Goal: Information Seeking & Learning: Learn about a topic

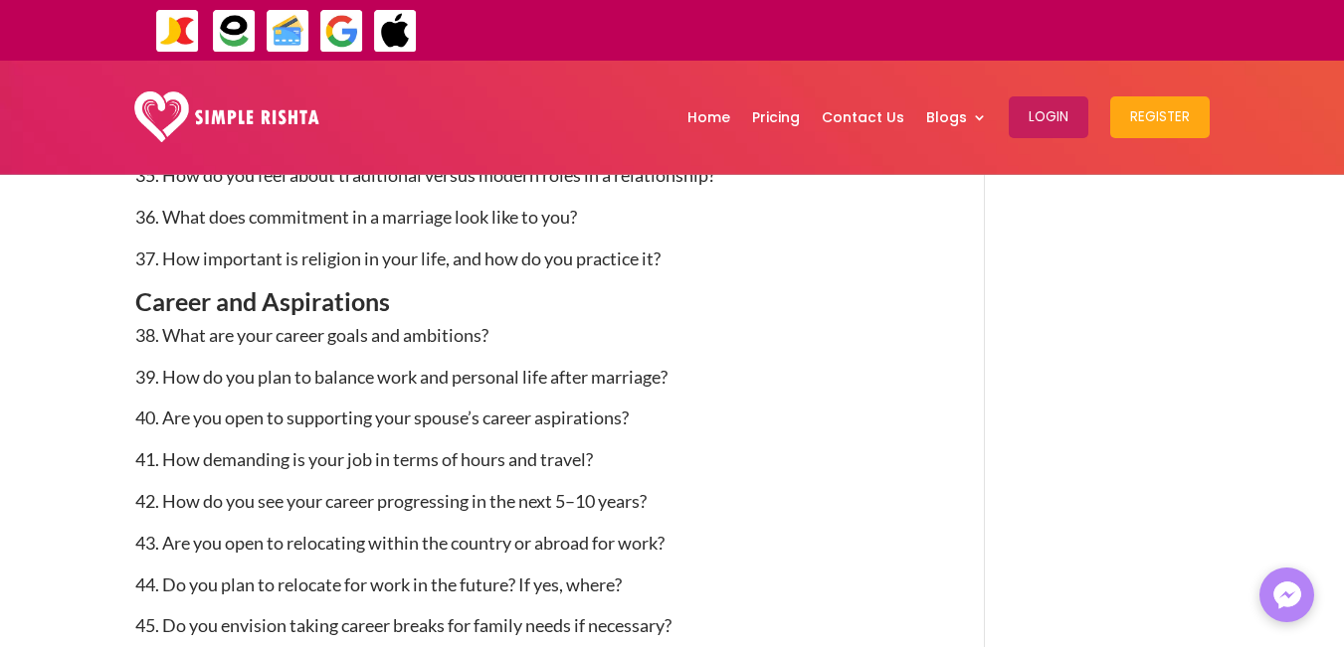
scroll to position [3395, 0]
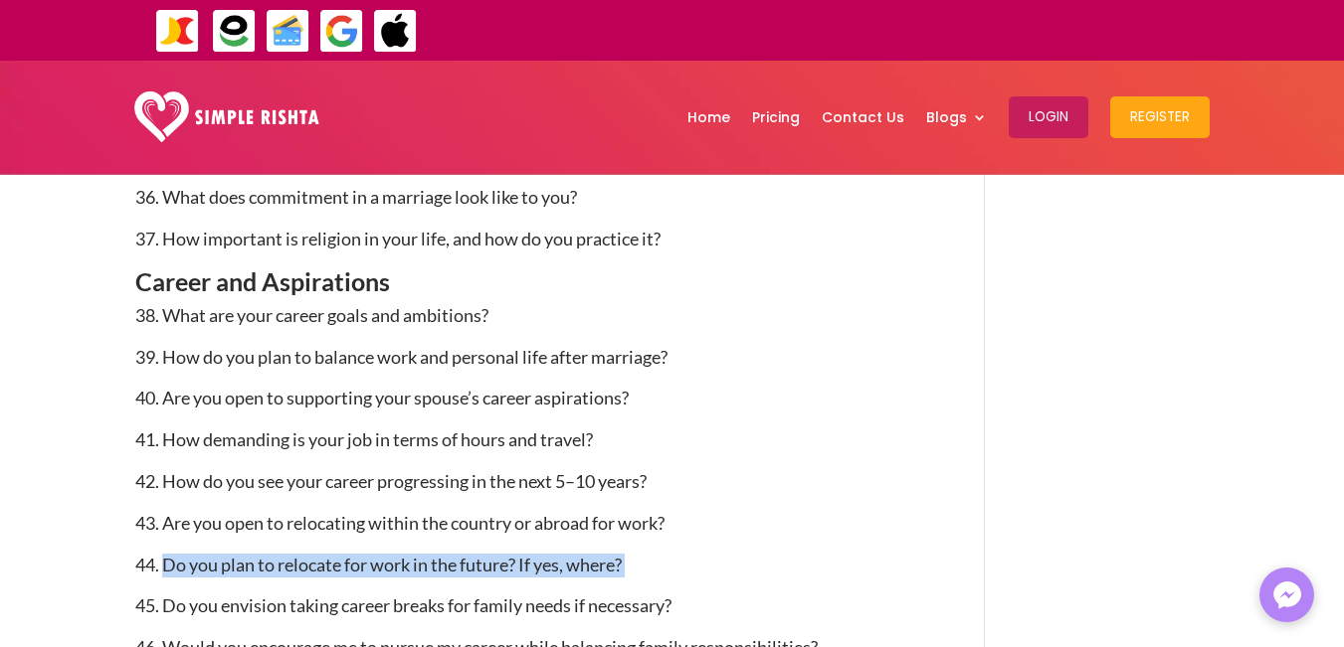
drag, startPoint x: 658, startPoint y: 568, endPoint x: 167, endPoint y: 560, distance: 491.4
click at [167, 560] on p "44. Do you plan to relocate for work in the future? If yes, where?" at bounding box center [530, 575] width 791 height 42
copy p "Do you plan to relocate for work in the future? If yes, where?"
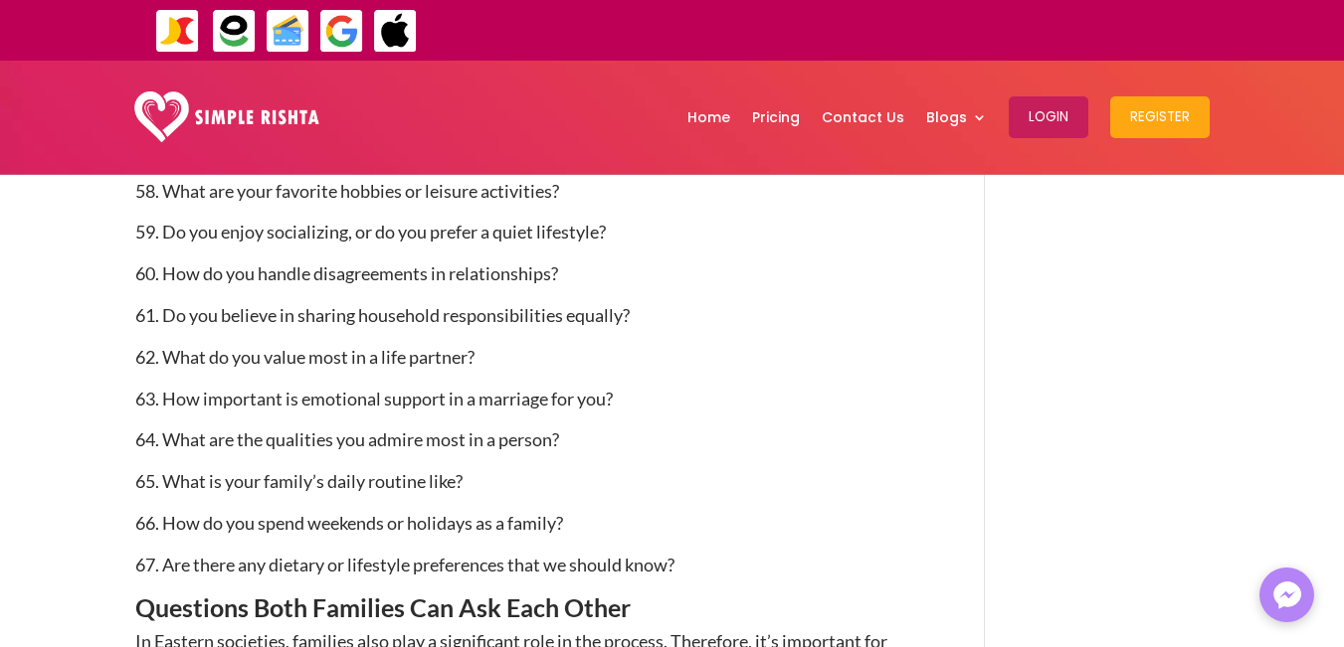
scroll to position [4481, 0]
click at [537, 380] on p "62. What do you value most in a life partner?" at bounding box center [530, 365] width 791 height 42
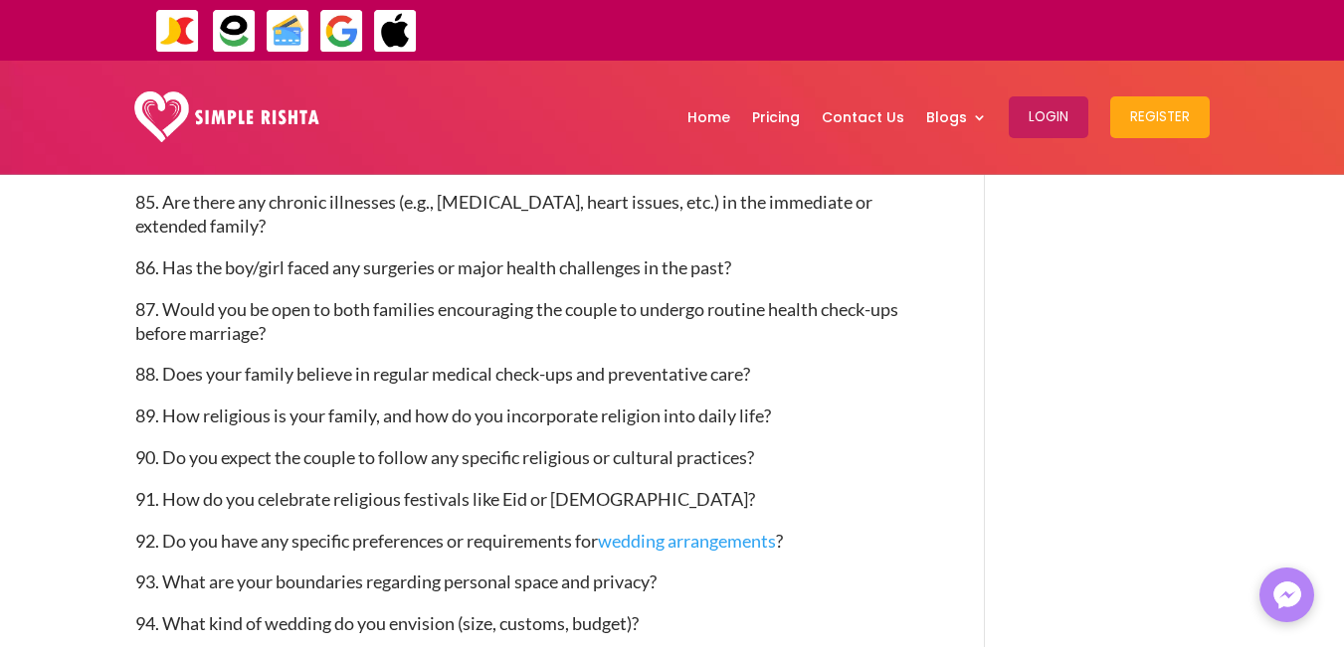
scroll to position [6048, 0]
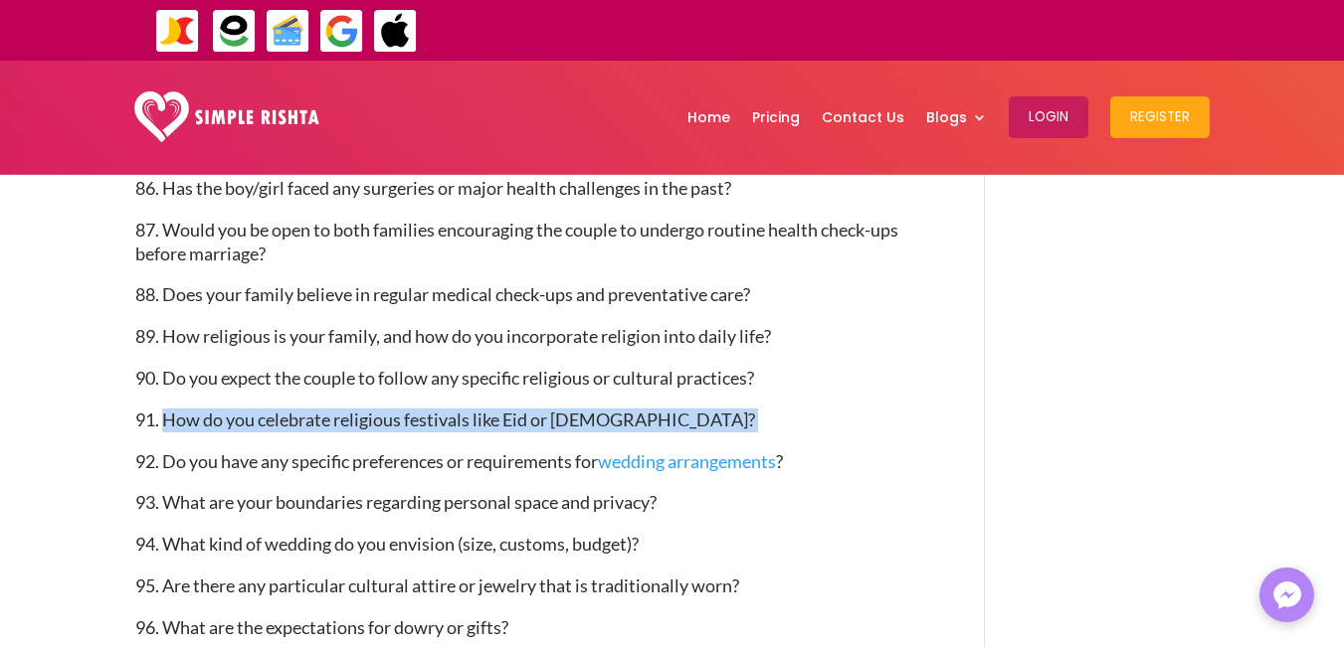
drag, startPoint x: 661, startPoint y: 411, endPoint x: 166, endPoint y: 419, distance: 495.3
click at [166, 419] on p "91. How do you celebrate religious festivals like Eid or [DEMOGRAPHIC_DATA]?" at bounding box center [530, 430] width 791 height 42
copy p "How do you celebrate religious festivals like Eid or [DEMOGRAPHIC_DATA]?"
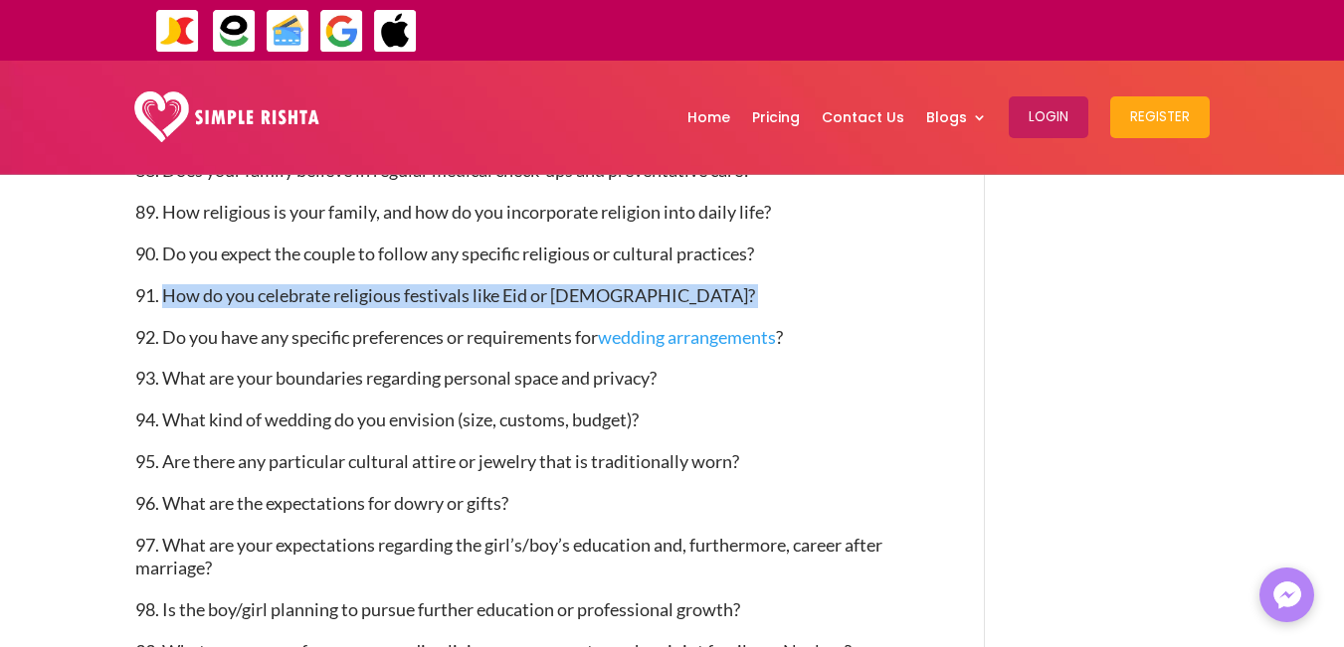
scroll to position [6180, 0]
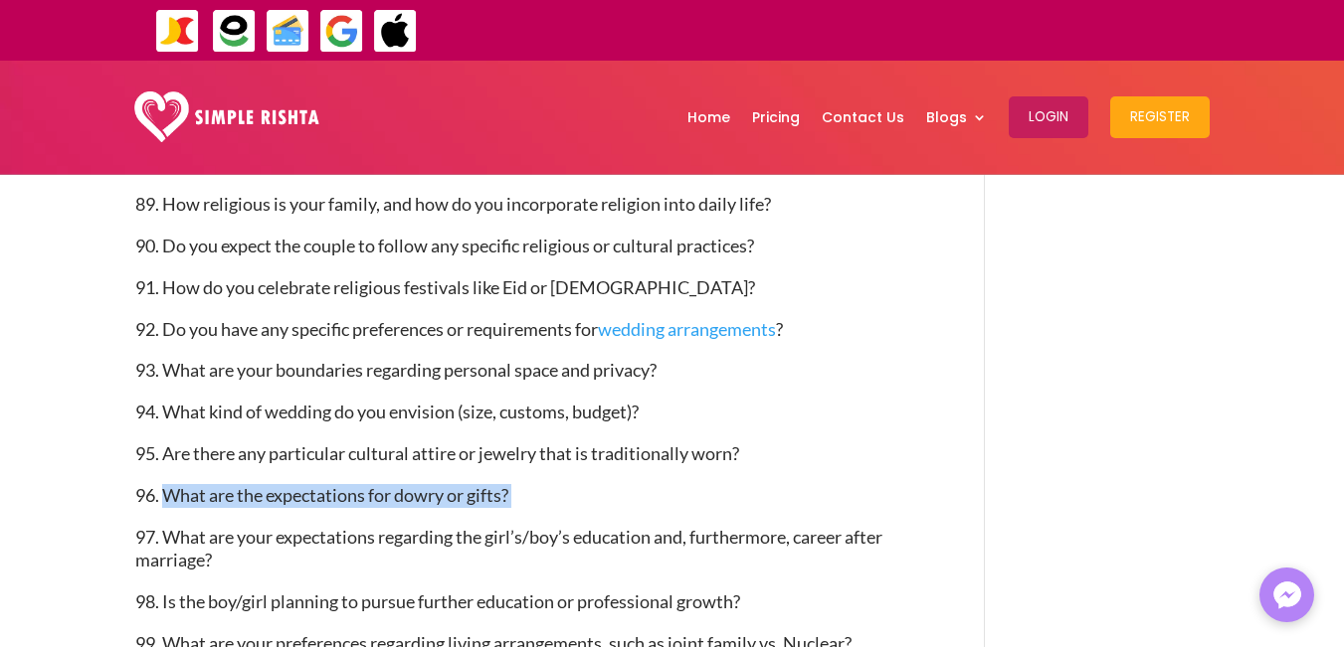
drag, startPoint x: 556, startPoint y: 494, endPoint x: 163, endPoint y: 493, distance: 392.8
click at [163, 493] on p "96. What are the expectations for dowry or gifts?" at bounding box center [530, 505] width 791 height 42
copy p "What are the expectations for dowry or gifts?"
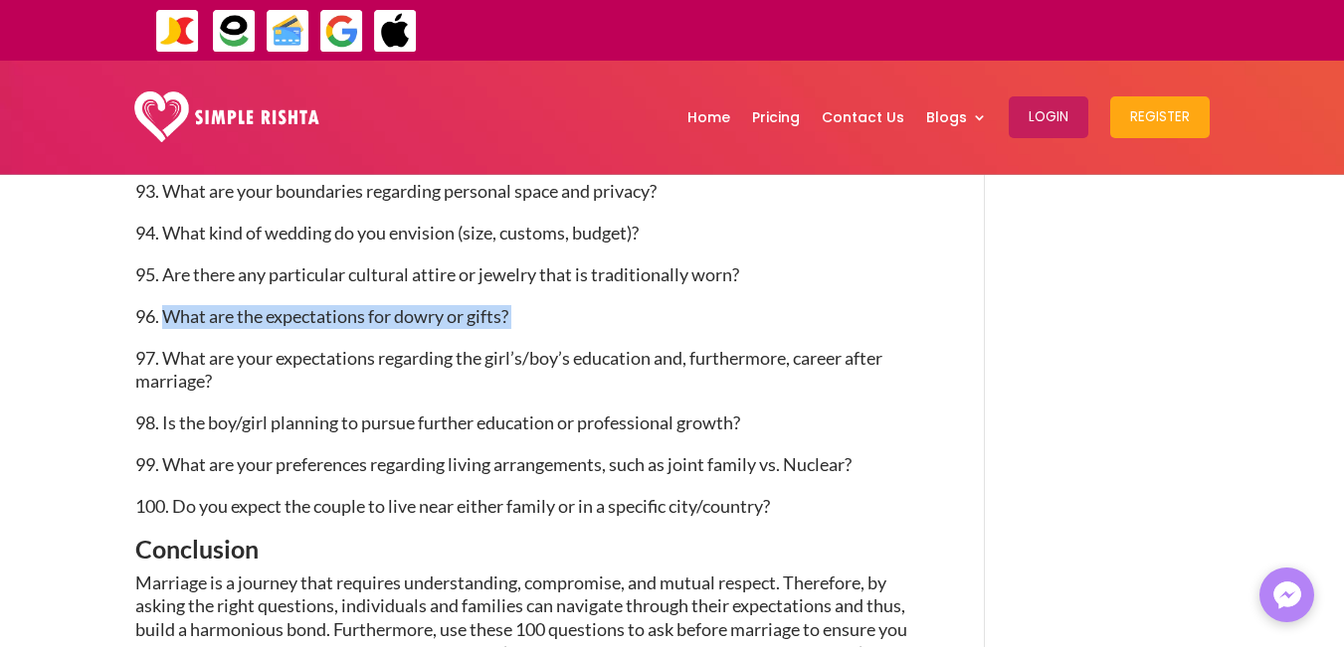
scroll to position [6362, 0]
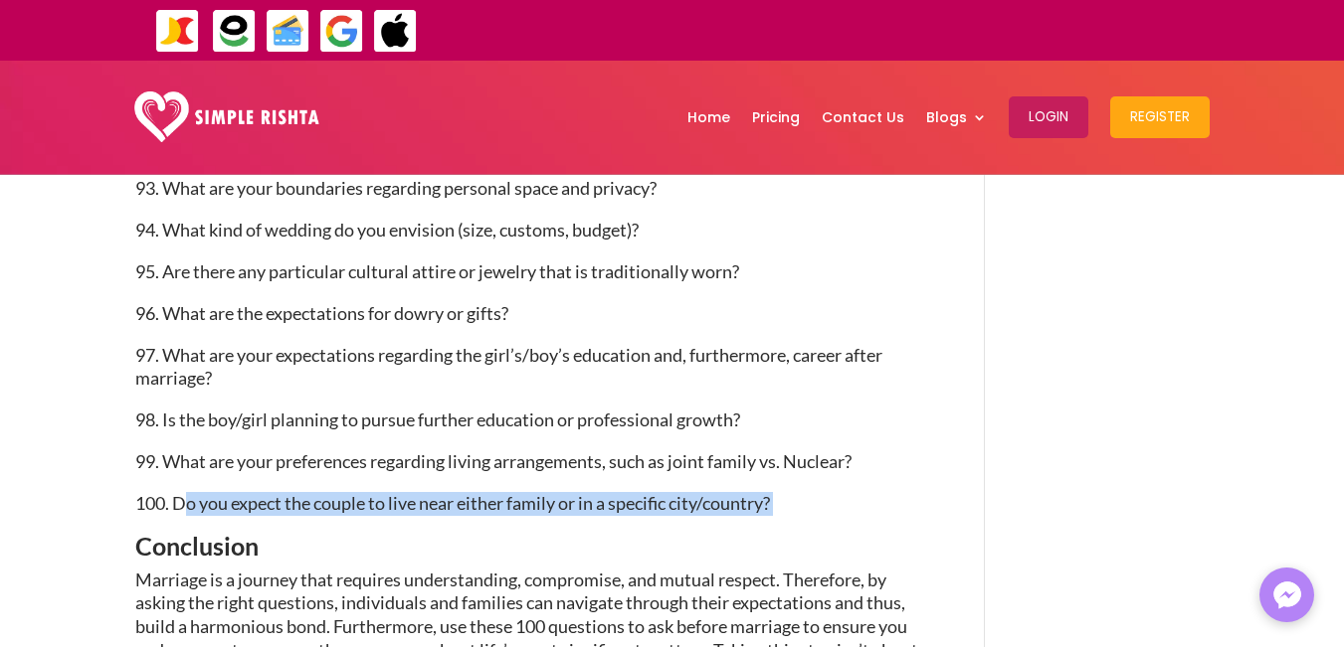
drag, startPoint x: 811, startPoint y: 498, endPoint x: 182, endPoint y: 505, distance: 628.6
click at [182, 505] on p "100. Do you expect the couple to live near either family or in a specific city/…" at bounding box center [530, 513] width 791 height 42
copy p "Do you expect the couple to live near either family or in a specific city/count…"
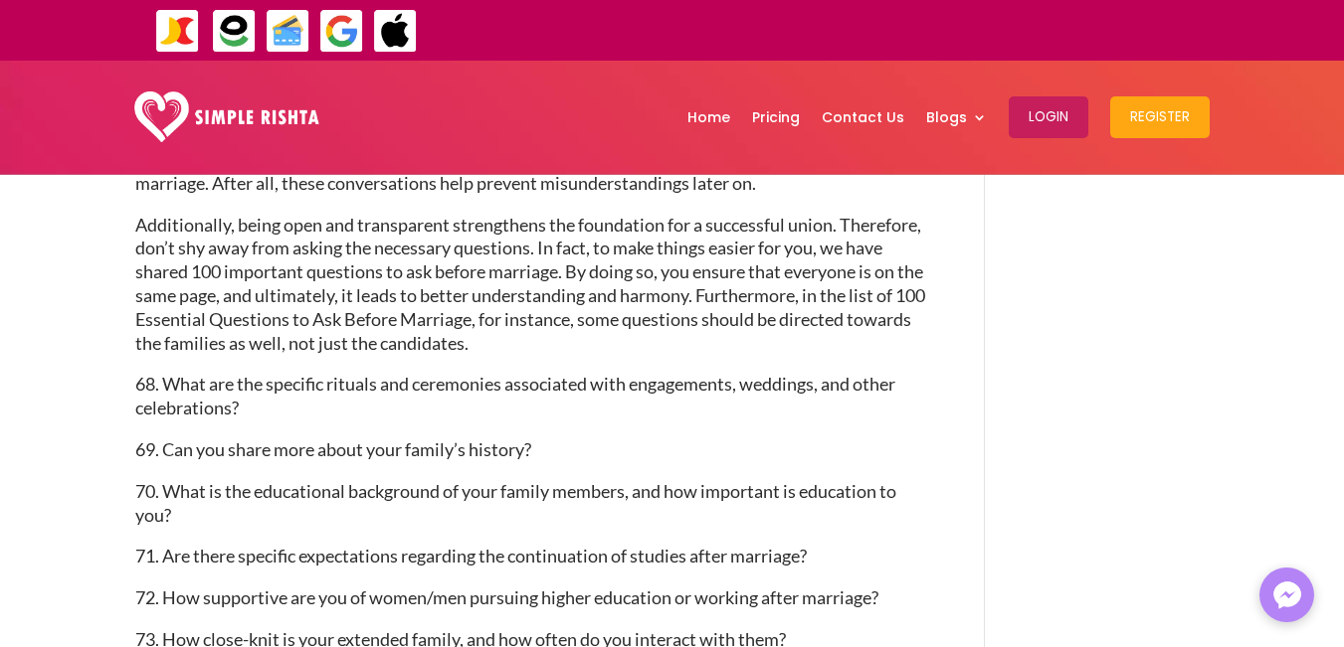
scroll to position [4958, 0]
